Goal: Information Seeking & Learning: Understand process/instructions

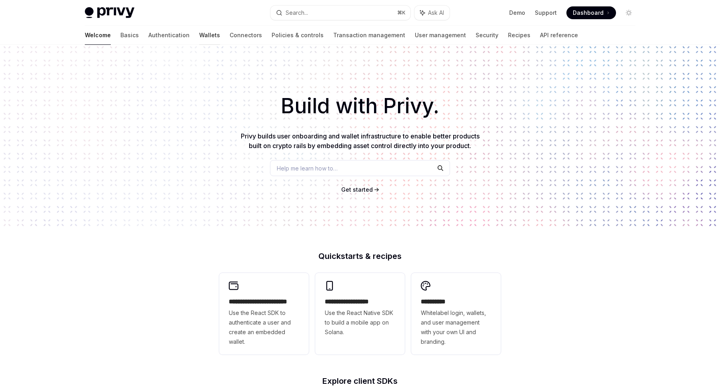
click at [199, 35] on link "Wallets" at bounding box center [209, 35] width 21 height 19
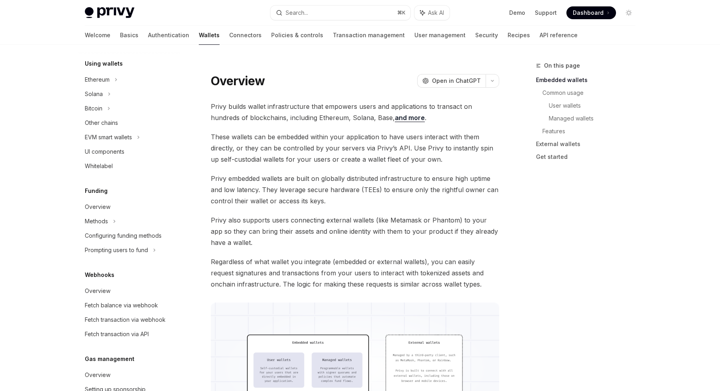
scroll to position [197, 0]
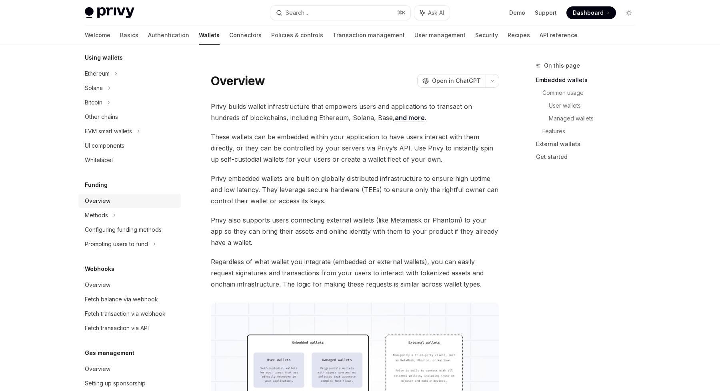
click at [99, 199] on div "Overview" at bounding box center [98, 201] width 26 height 10
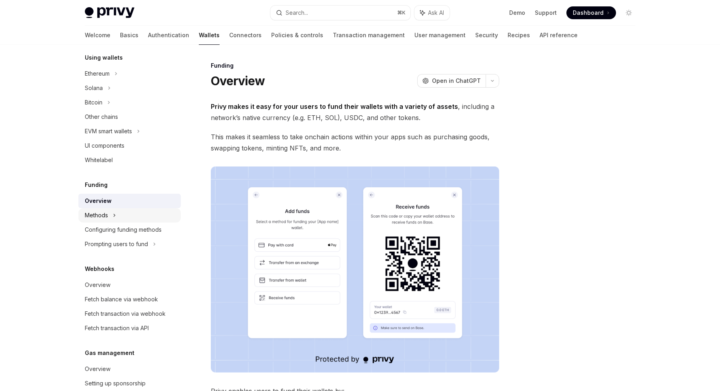
click at [104, 214] on div "Methods" at bounding box center [96, 215] width 23 height 10
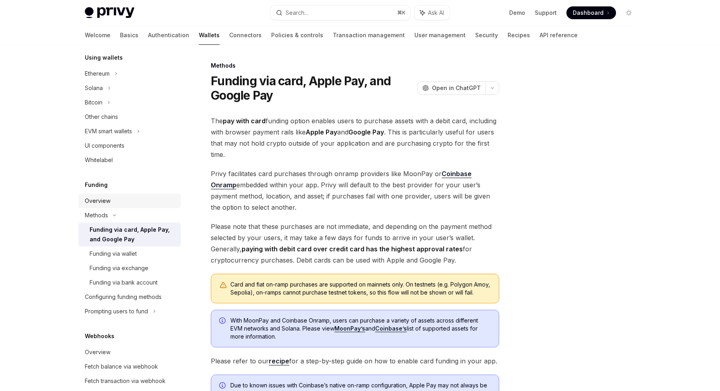
click at [97, 201] on div "Overview" at bounding box center [98, 201] width 26 height 10
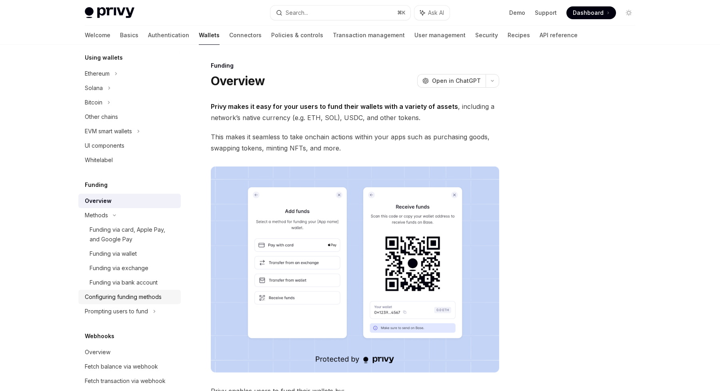
click at [101, 297] on div "Configuring funding methods" at bounding box center [123, 297] width 77 height 10
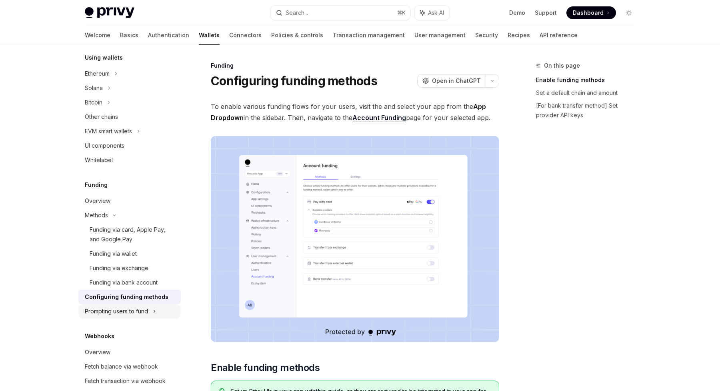
click at [103, 310] on div "Prompting users to fund" at bounding box center [116, 311] width 63 height 10
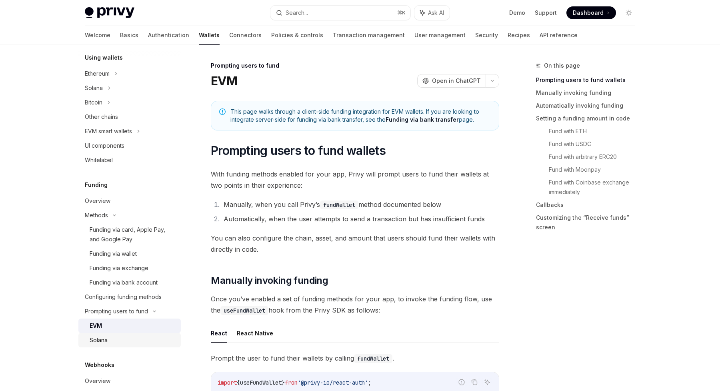
click at [99, 338] on div "Solana" at bounding box center [99, 340] width 18 height 10
type textarea "*"
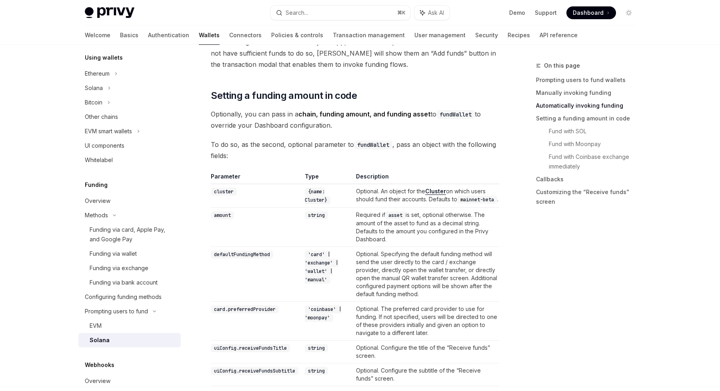
scroll to position [551, 0]
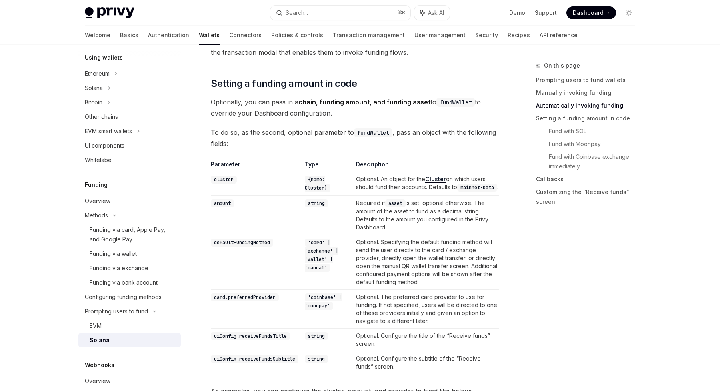
click at [404, 132] on span "To do so, as the second, optional parameter to fundWallet , pass an object with…" at bounding box center [355, 138] width 288 height 22
drag, startPoint x: 404, startPoint y: 132, endPoint x: 423, endPoint y: 139, distance: 20.4
click at [423, 139] on span "To do so, as the second, optional parameter to fundWallet , pass an object with…" at bounding box center [355, 138] width 288 height 22
click at [320, 187] on code "{name: Cluster}" at bounding box center [318, 184] width 26 height 16
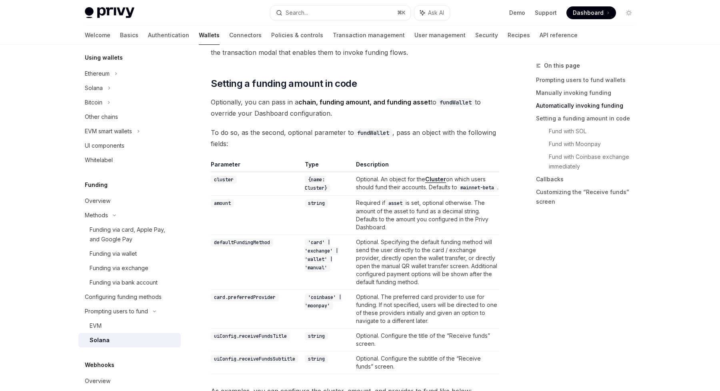
click at [457, 192] on code "mainnet-beta" at bounding box center [477, 188] width 40 height 8
drag, startPoint x: 366, startPoint y: 196, endPoint x: 475, endPoint y: 188, distance: 109.2
click at [475, 188] on code "mainnet-beta" at bounding box center [477, 188] width 40 height 8
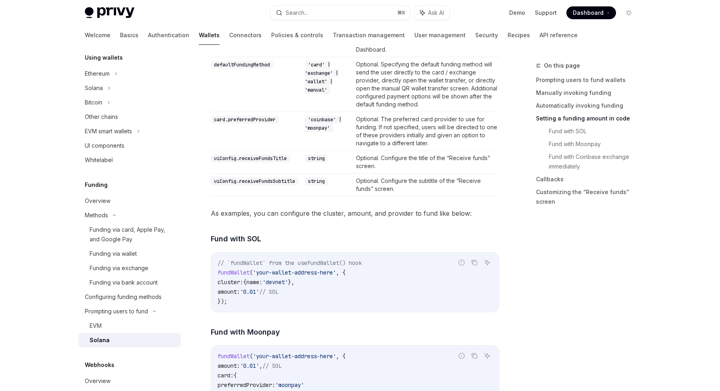
scroll to position [730, 0]
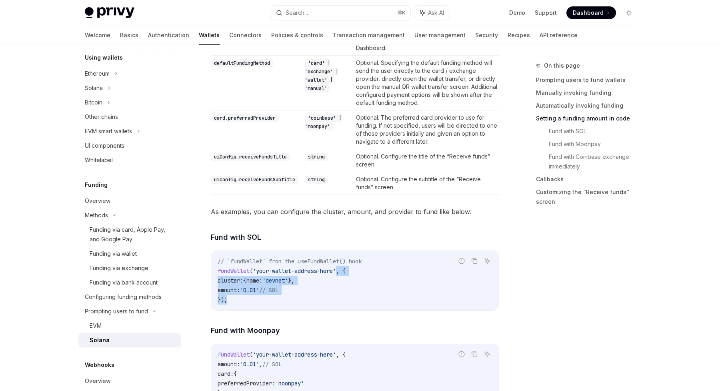
drag, startPoint x: 227, startPoint y: 306, endPoint x: 343, endPoint y: 278, distance: 119.8
click at [343, 278] on code "// `fundWallet` from the useFundWallet() hook fundWallet ( 'your-wallet-address…" at bounding box center [355, 280] width 275 height 48
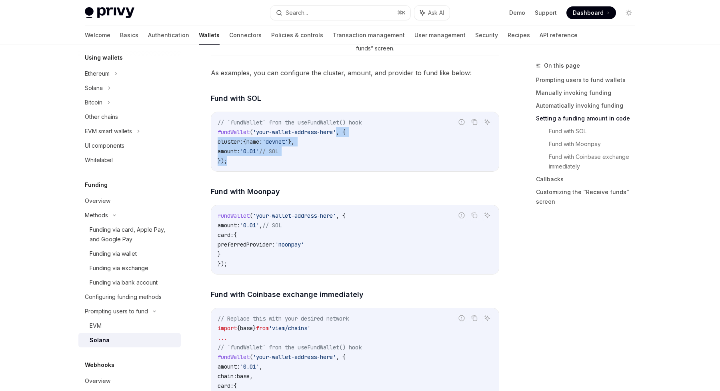
scroll to position [885, 0]
